Goal: Check status: Check status

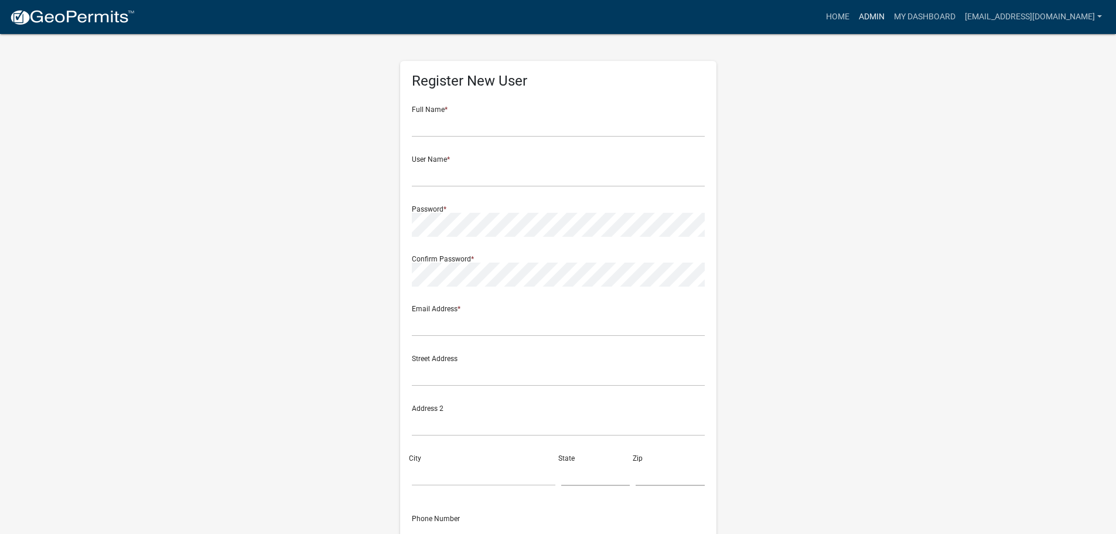
click at [868, 19] on link "Admin" at bounding box center [871, 17] width 35 height 22
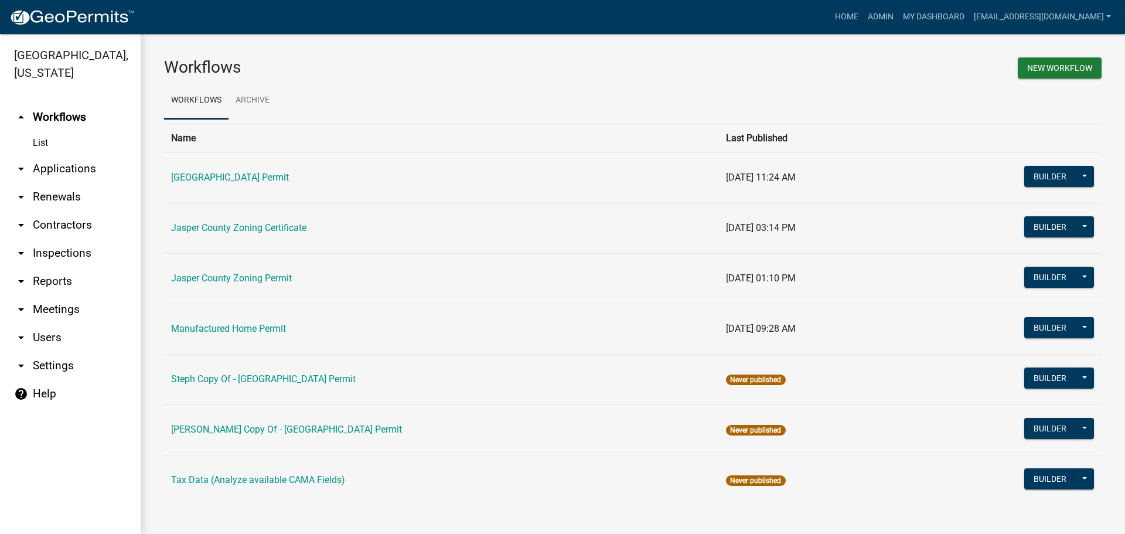
click at [84, 162] on link "arrow_drop_down Applications" at bounding box center [70, 169] width 141 height 28
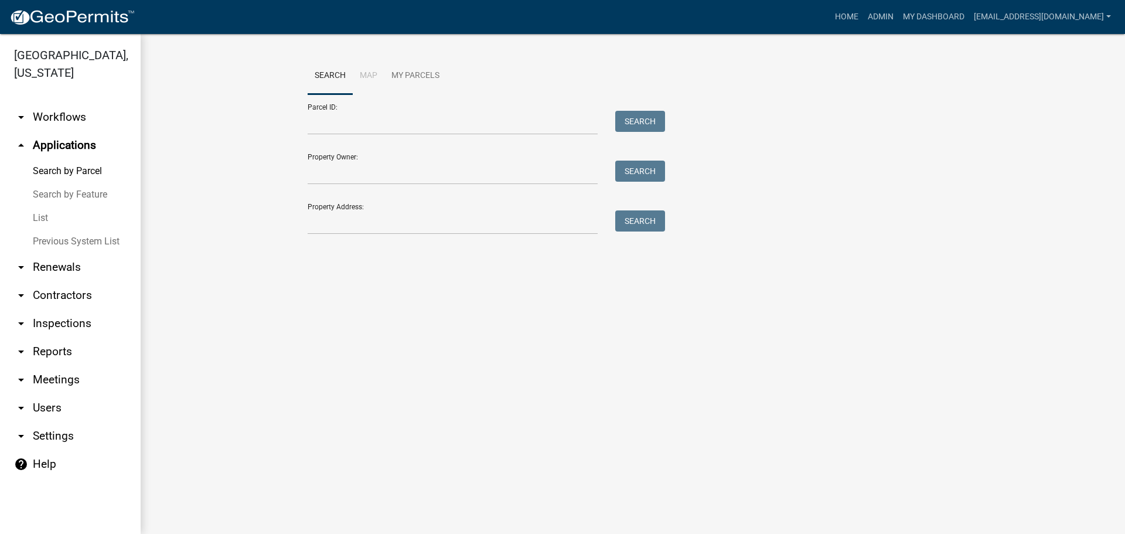
click at [36, 216] on link "List" at bounding box center [70, 217] width 141 height 23
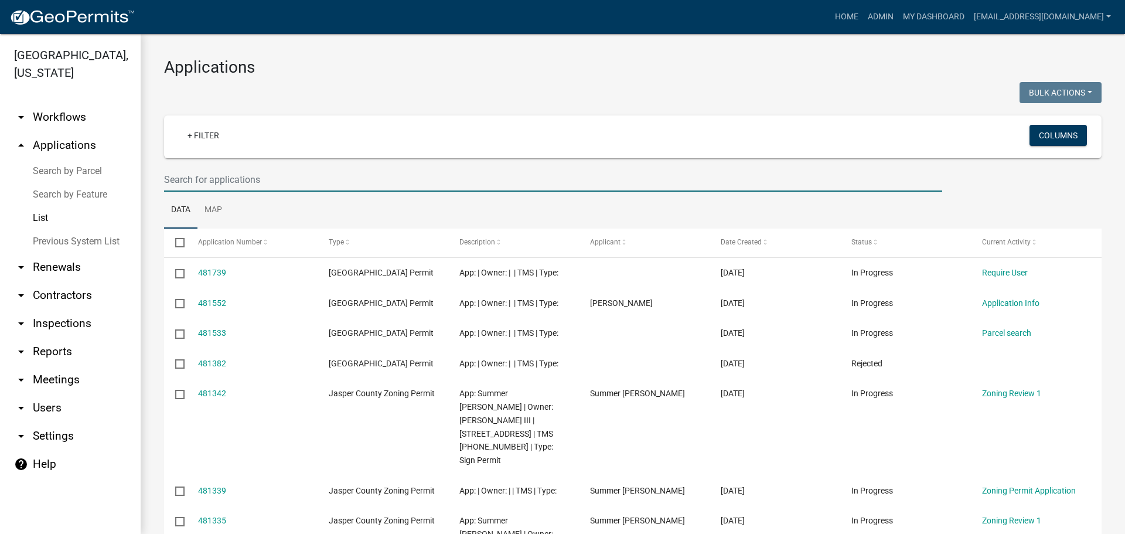
click at [307, 178] on input "text" at bounding box center [553, 180] width 778 height 24
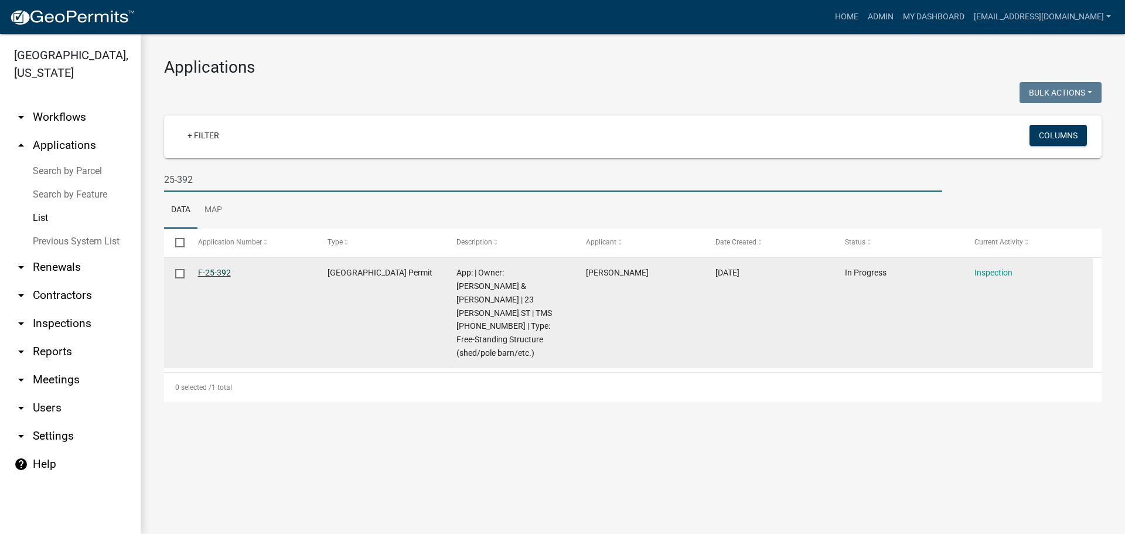
type input "25-392"
click at [215, 274] on link "F-25-392" at bounding box center [214, 272] width 33 height 9
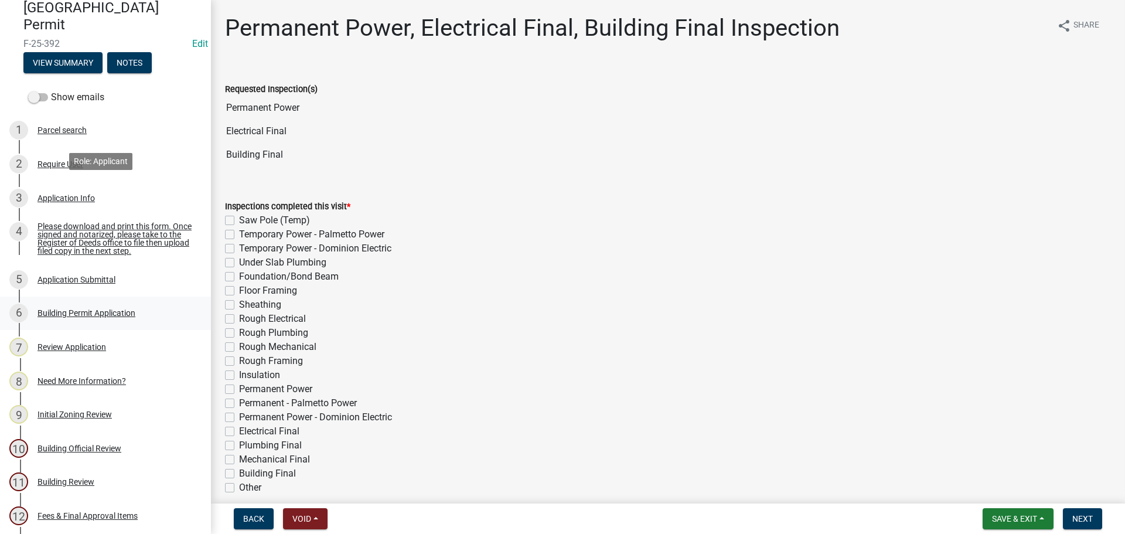
scroll to position [117, 0]
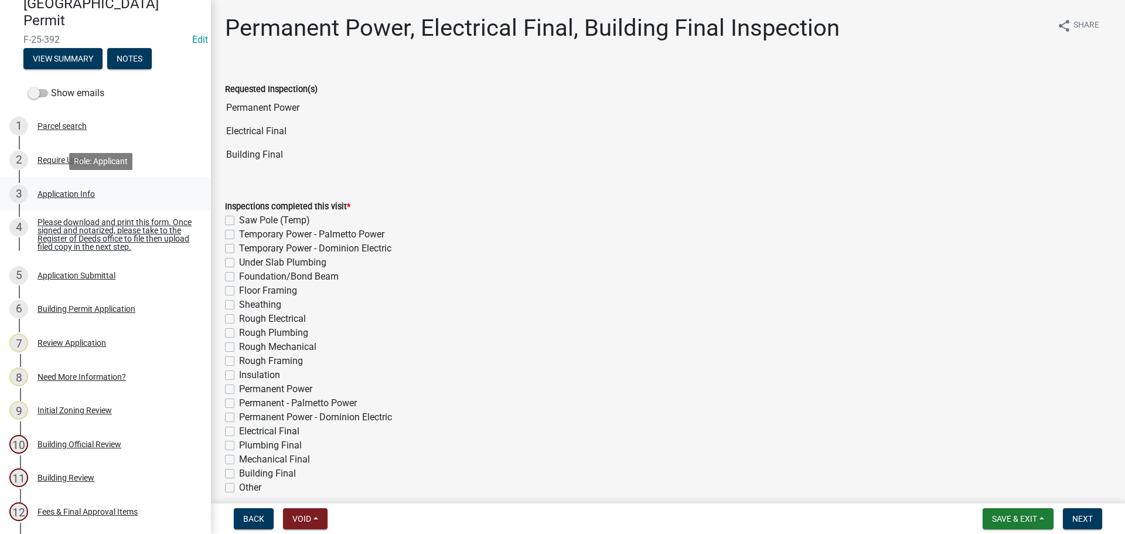
click at [73, 196] on div "Application Info" at bounding box center [65, 194] width 57 height 8
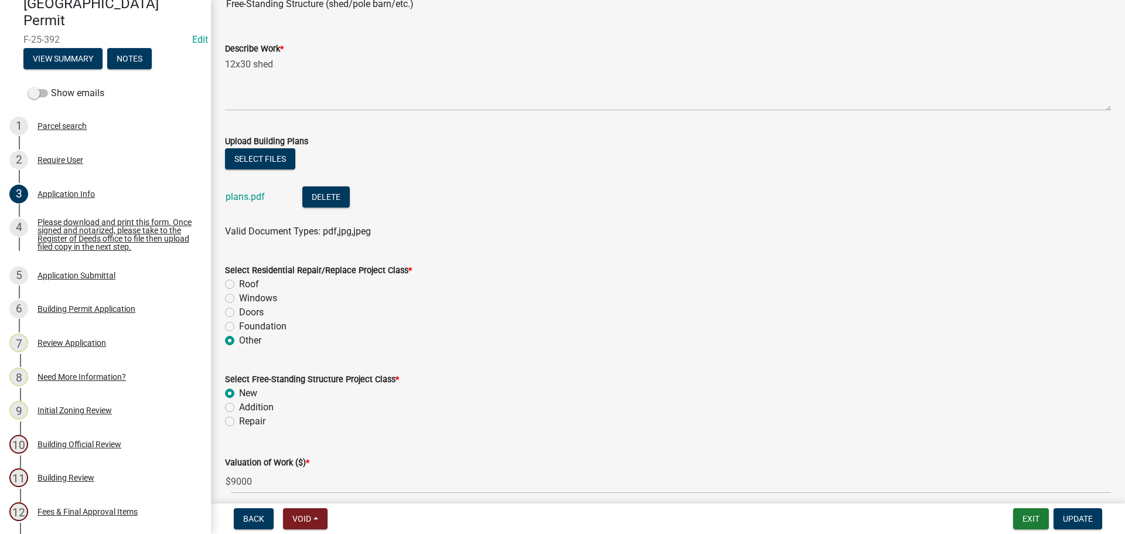
scroll to position [1289, 0]
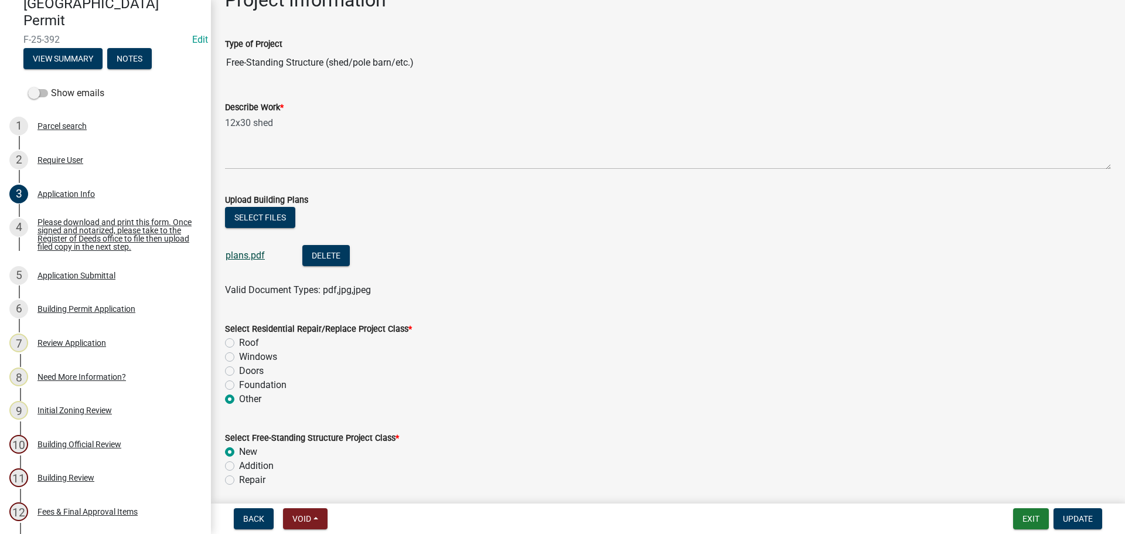
click at [241, 253] on link "plans.pdf" at bounding box center [245, 255] width 39 height 11
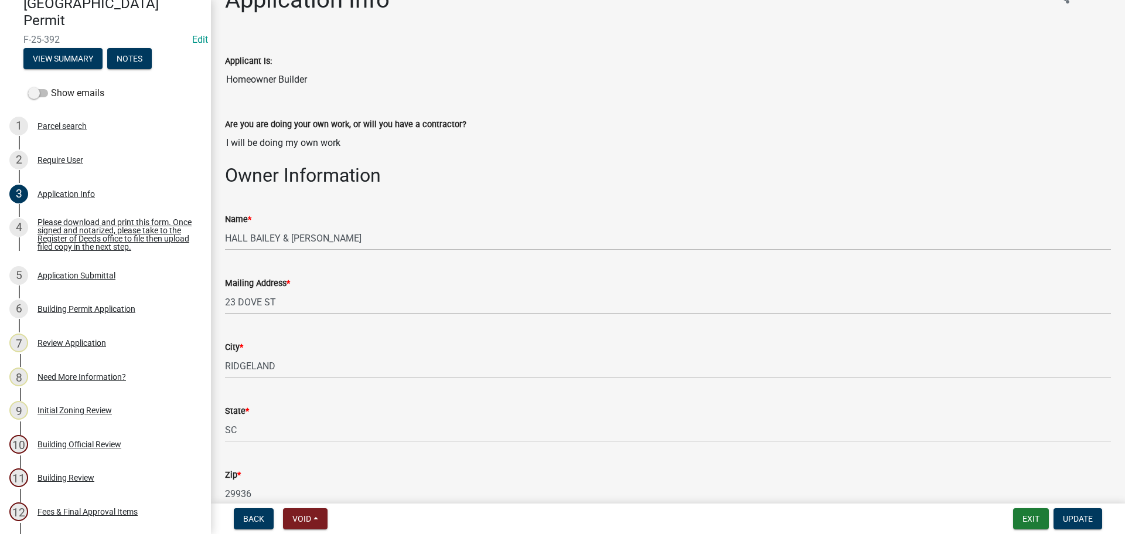
scroll to position [0, 0]
